Goal: Information Seeking & Learning: Learn about a topic

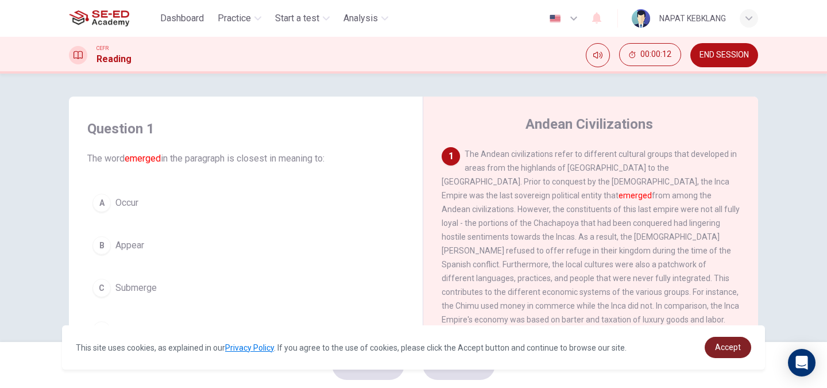
click at [744, 347] on link "Accept" at bounding box center [728, 347] width 47 height 21
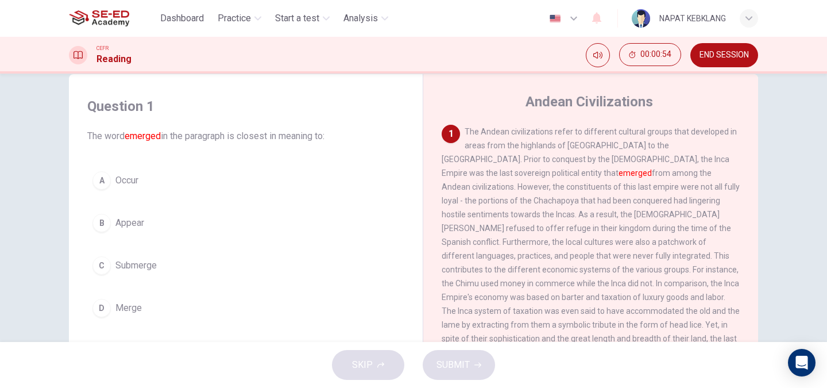
scroll to position [24, 0]
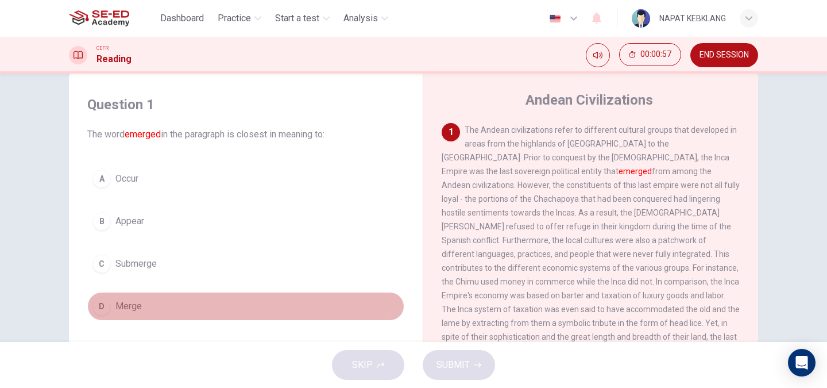
click at [107, 309] on div "D" at bounding box center [102, 306] width 18 height 18
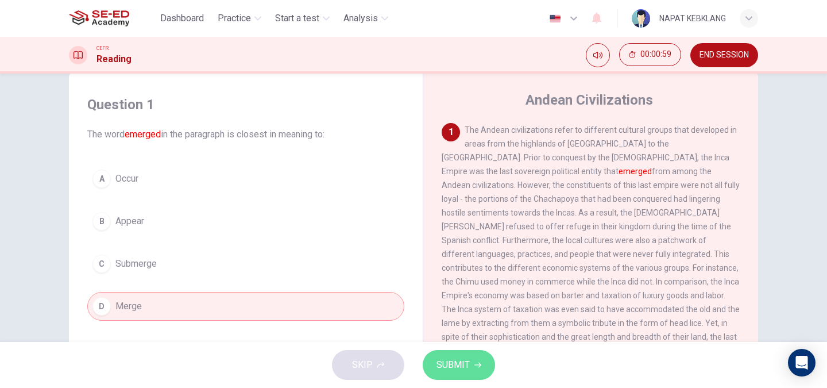
click at [453, 361] on span "SUBMIT" at bounding box center [453, 365] width 33 height 16
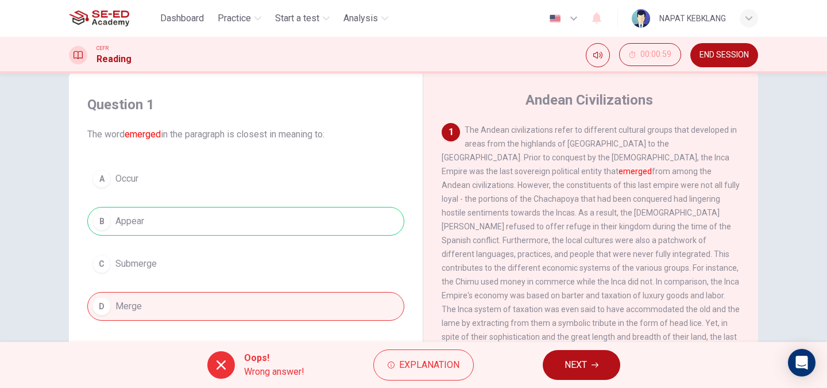
click at [137, 224] on div "A Occur B Appear C Submerge D Merge" at bounding box center [245, 242] width 317 height 156
click at [430, 367] on span "Explanation" at bounding box center [429, 365] width 60 height 16
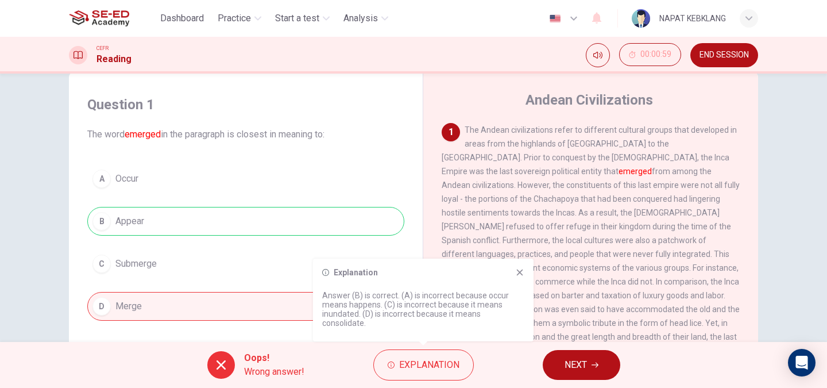
click at [106, 20] on img at bounding box center [99, 18] width 60 height 23
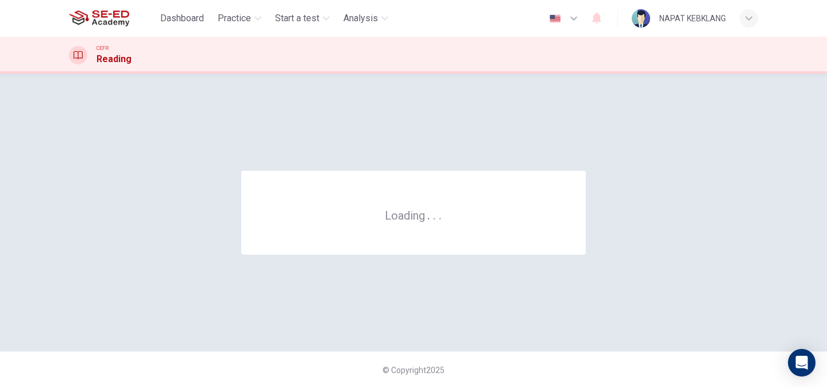
scroll to position [0, 0]
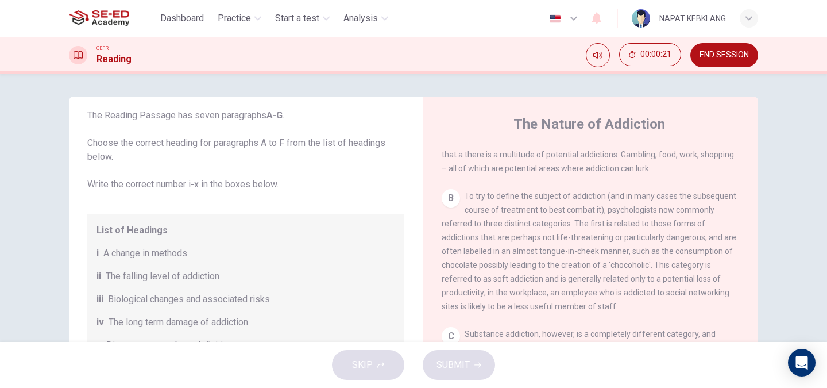
scroll to position [354, 0]
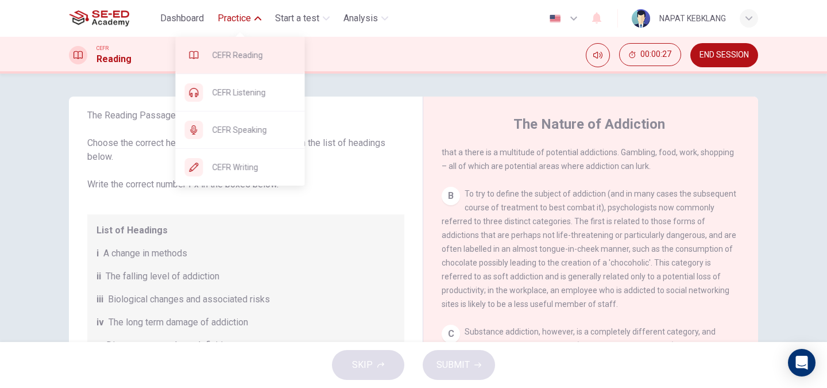
click at [247, 48] on div "CEFR Reading" at bounding box center [240, 55] width 129 height 37
